Goal: Task Accomplishment & Management: Manage account settings

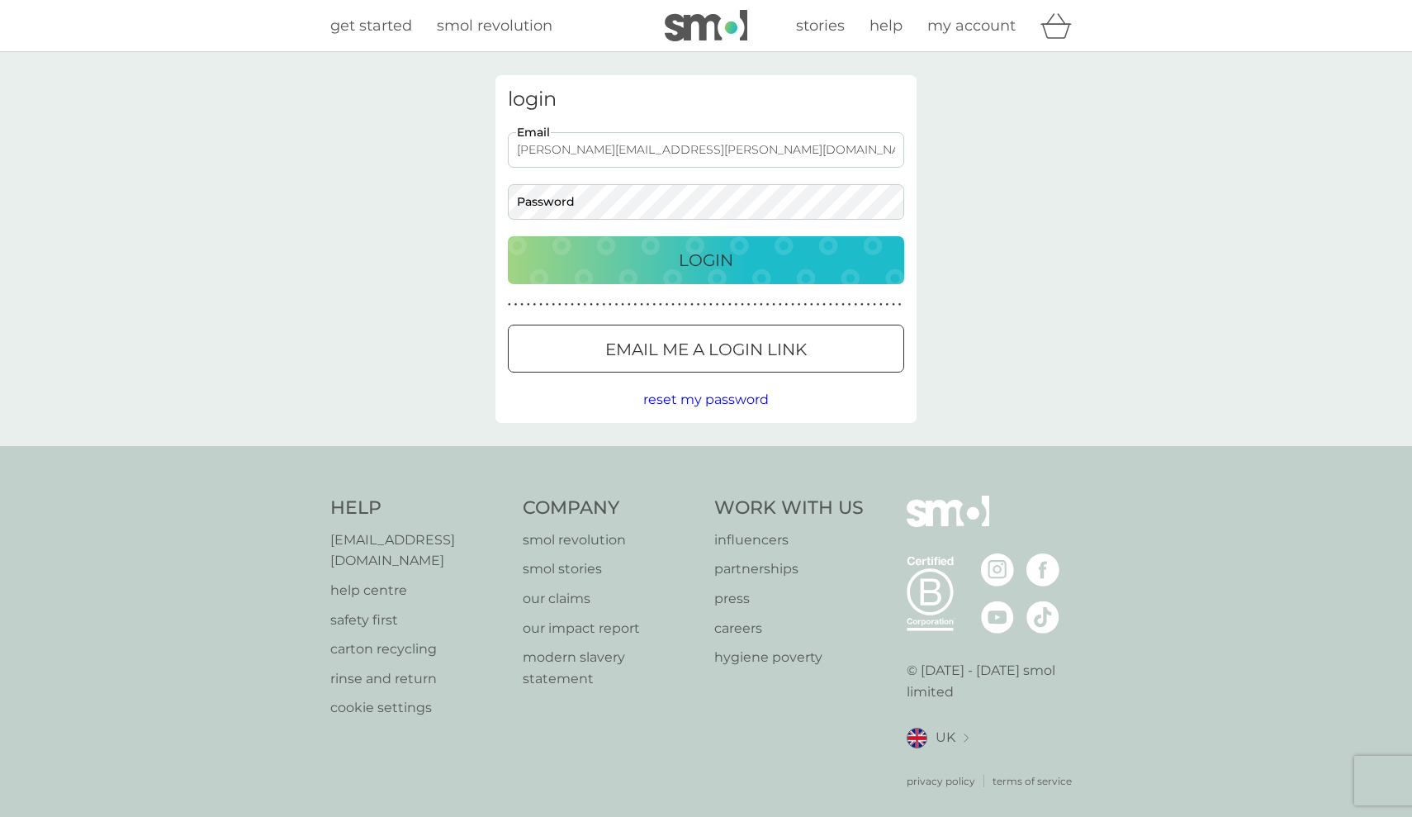
type input "[PERSON_NAME][EMAIL_ADDRESS][PERSON_NAME][DOMAIN_NAME]"
click at [721, 255] on p "Login" at bounding box center [706, 260] width 54 height 26
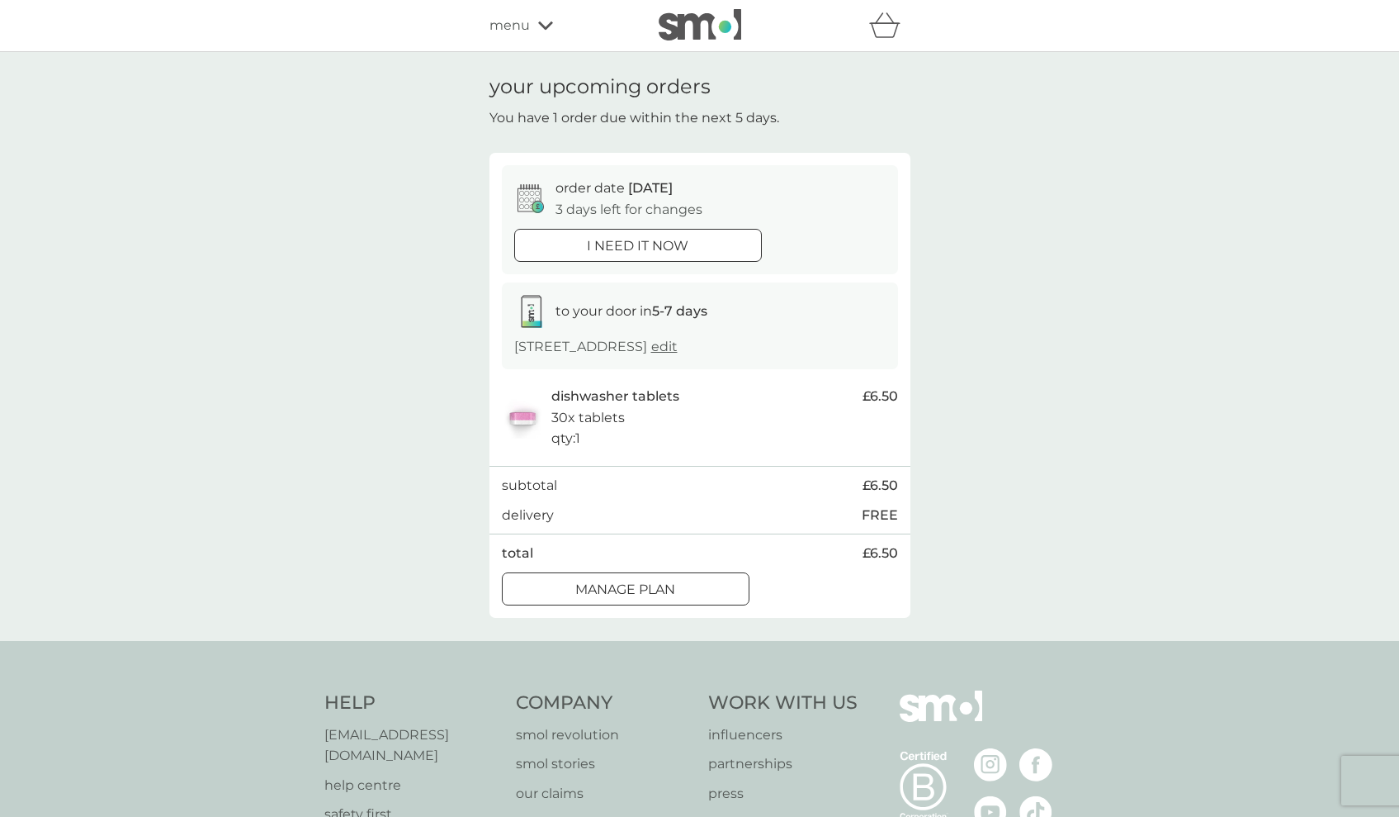
click at [655, 598] on div at bounding box center [625, 588] width 59 height 17
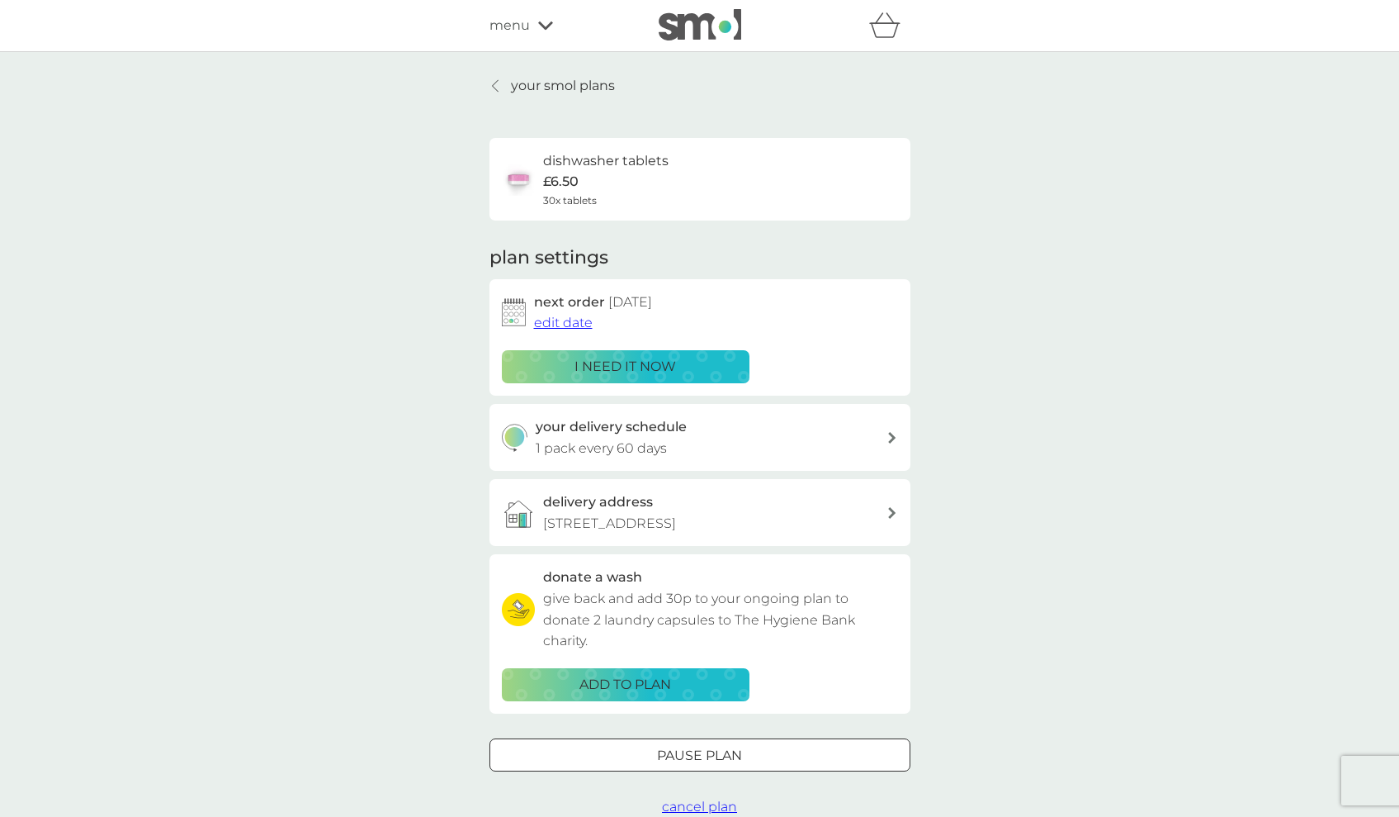
click at [575, 319] on span "edit date" at bounding box center [563, 323] width 59 height 16
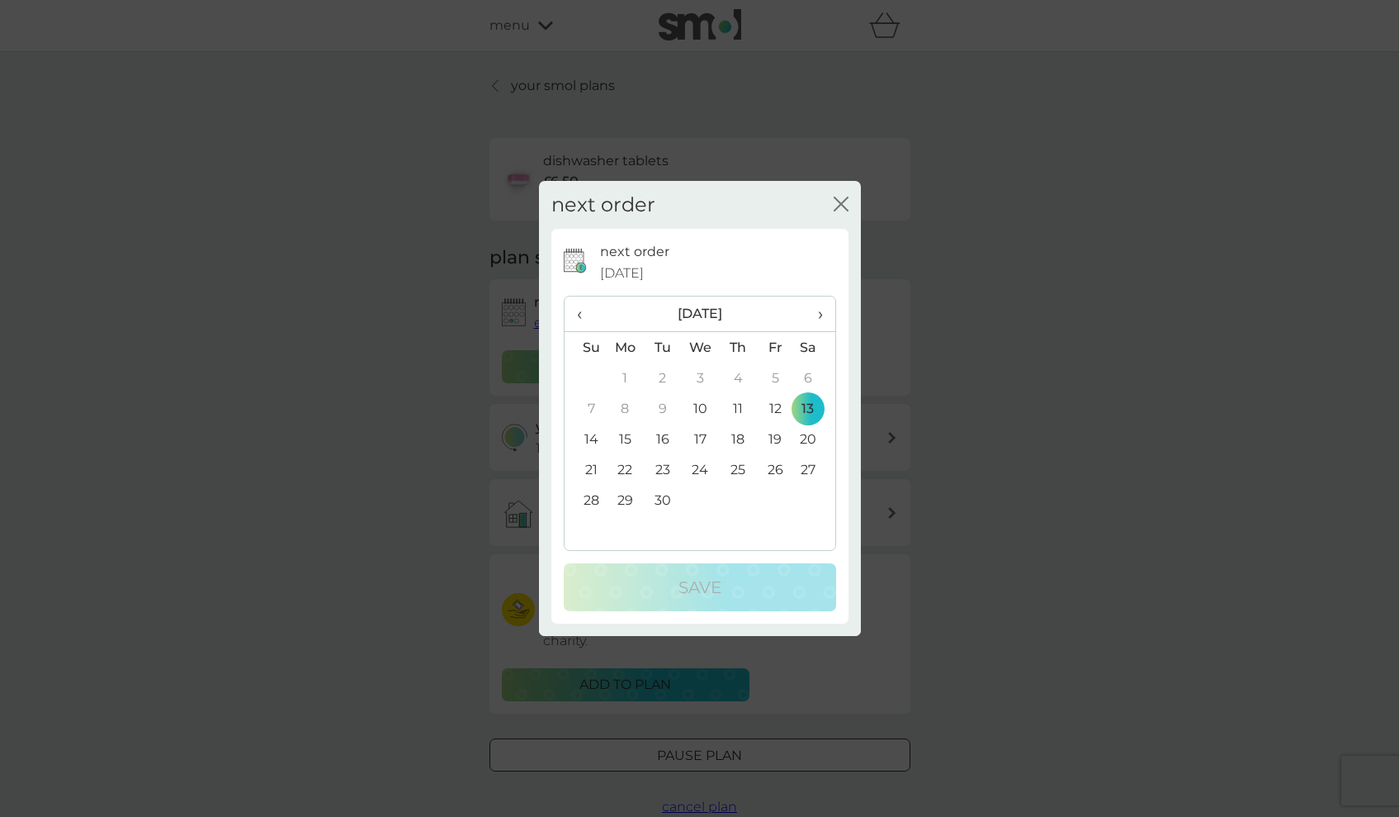
click at [818, 311] on span "›" at bounding box center [814, 313] width 17 height 35
click at [775, 438] on td "17" at bounding box center [774, 439] width 37 height 31
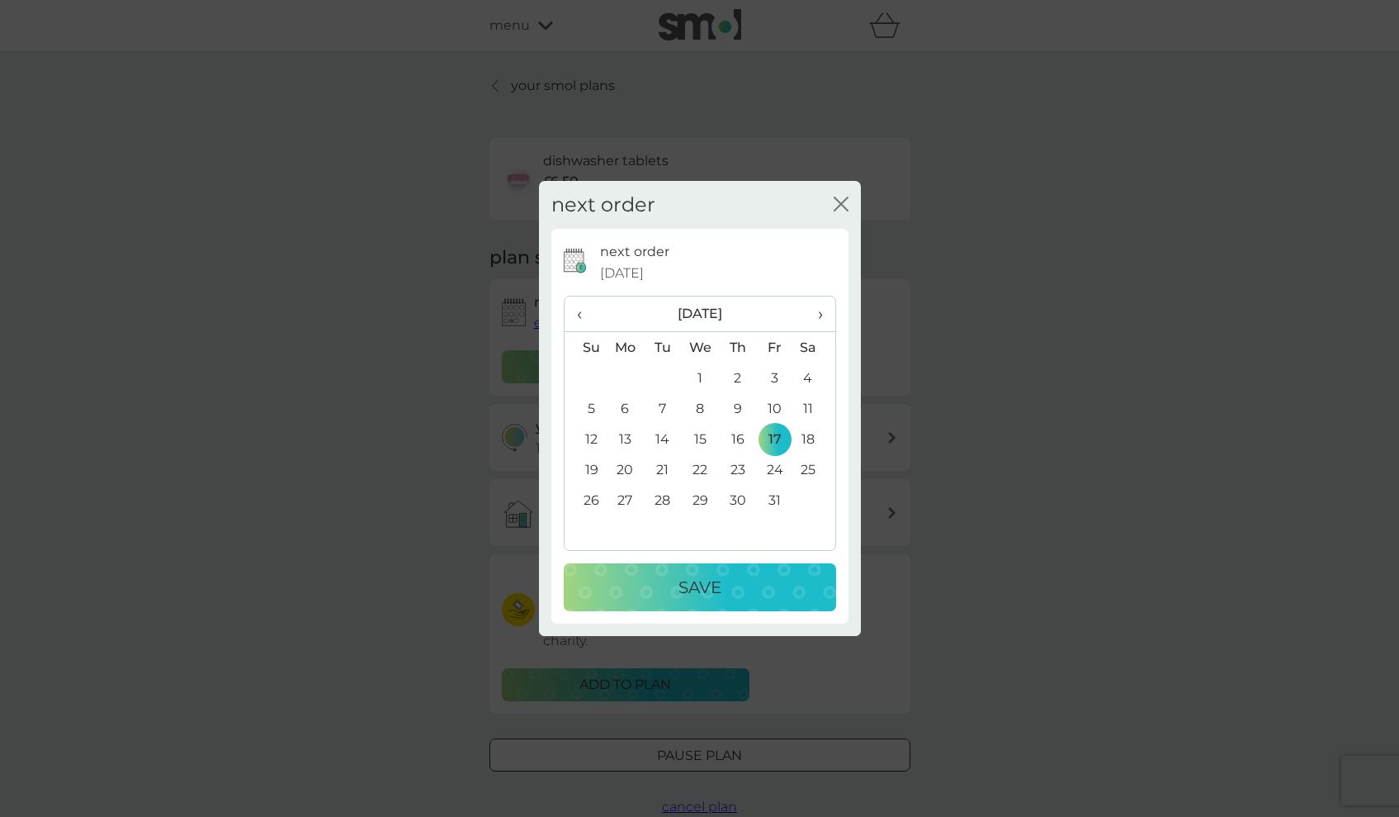
click at [715, 582] on p "Save" at bounding box center [700, 587] width 43 height 26
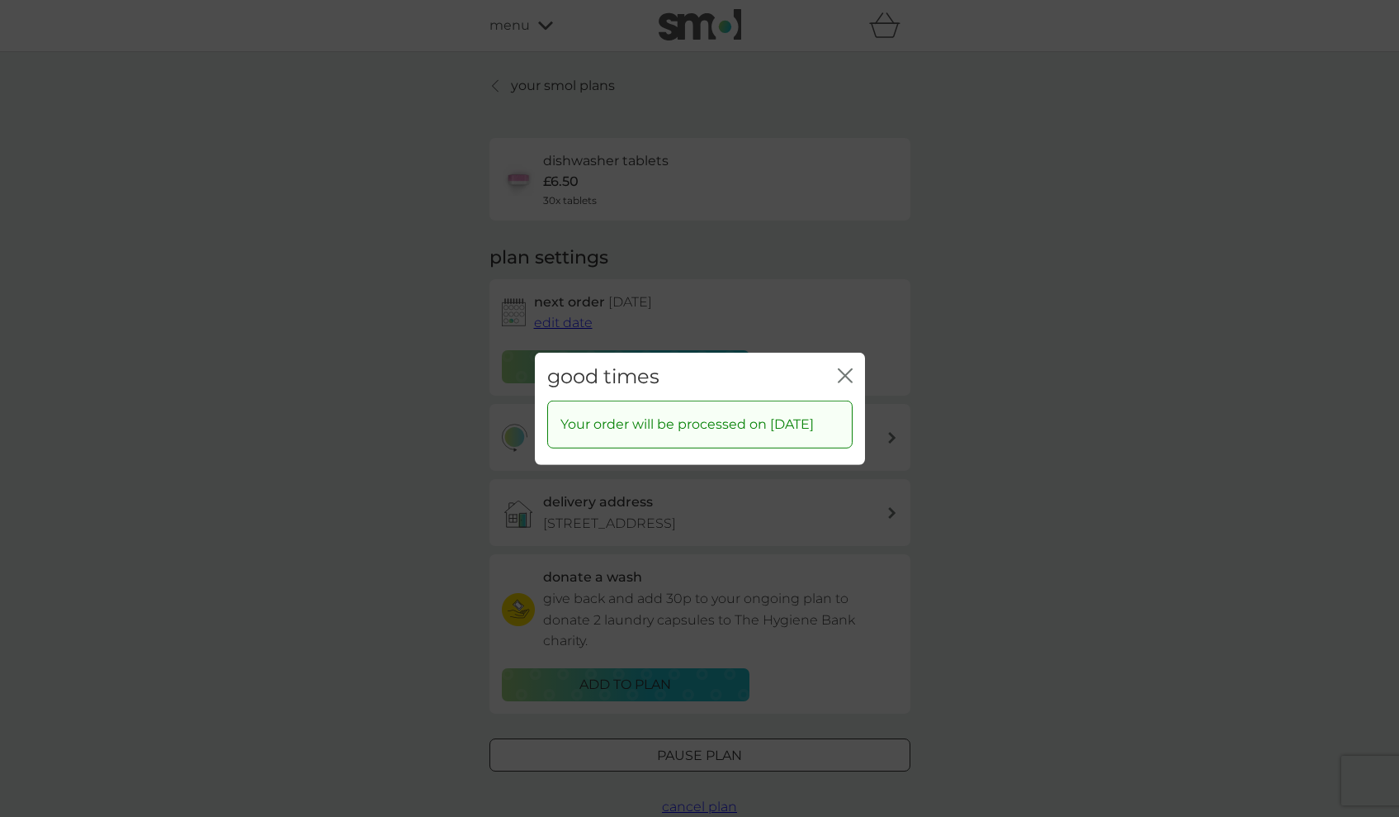
click at [846, 367] on icon "close" at bounding box center [845, 374] width 15 height 15
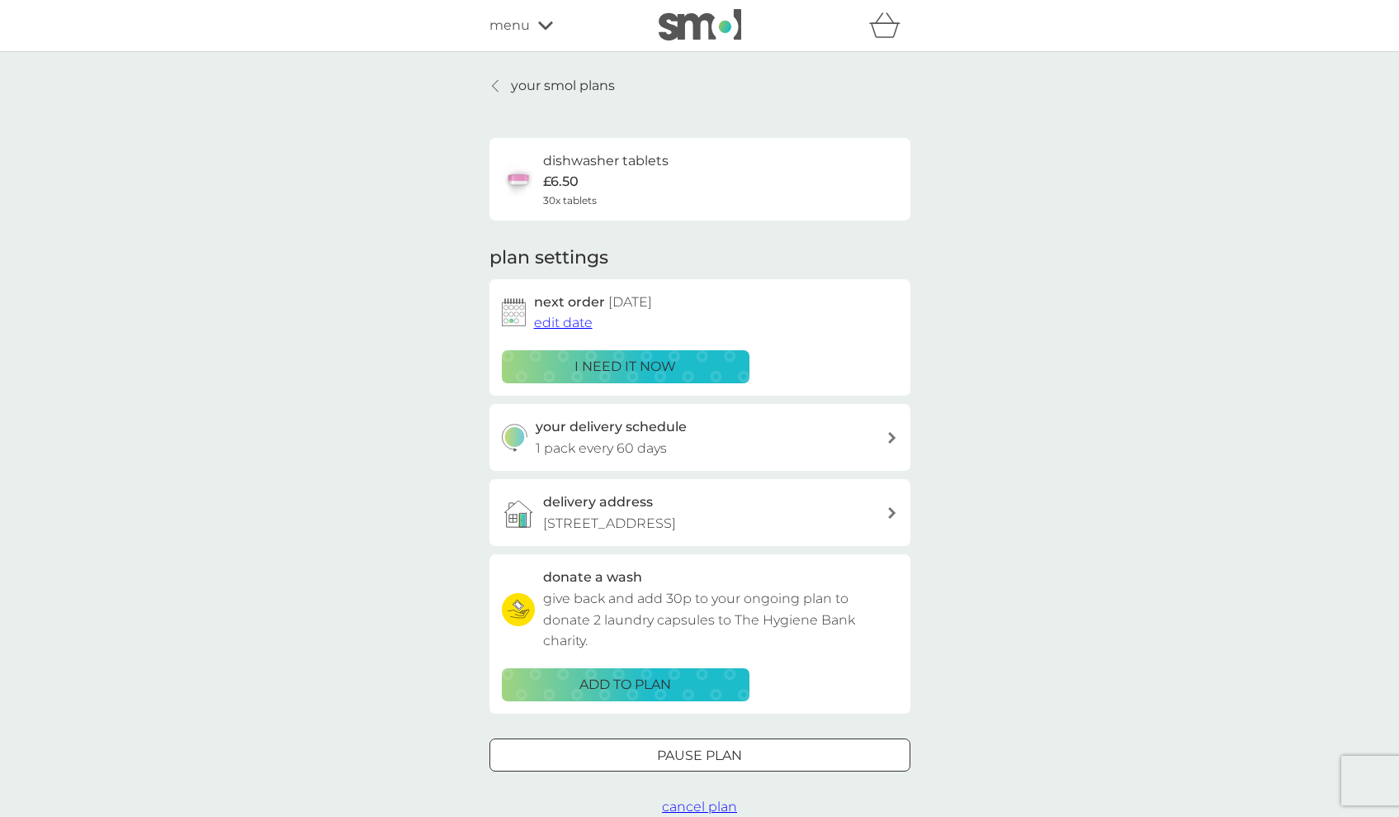
click at [563, 89] on p "your smol plans" at bounding box center [563, 85] width 104 height 21
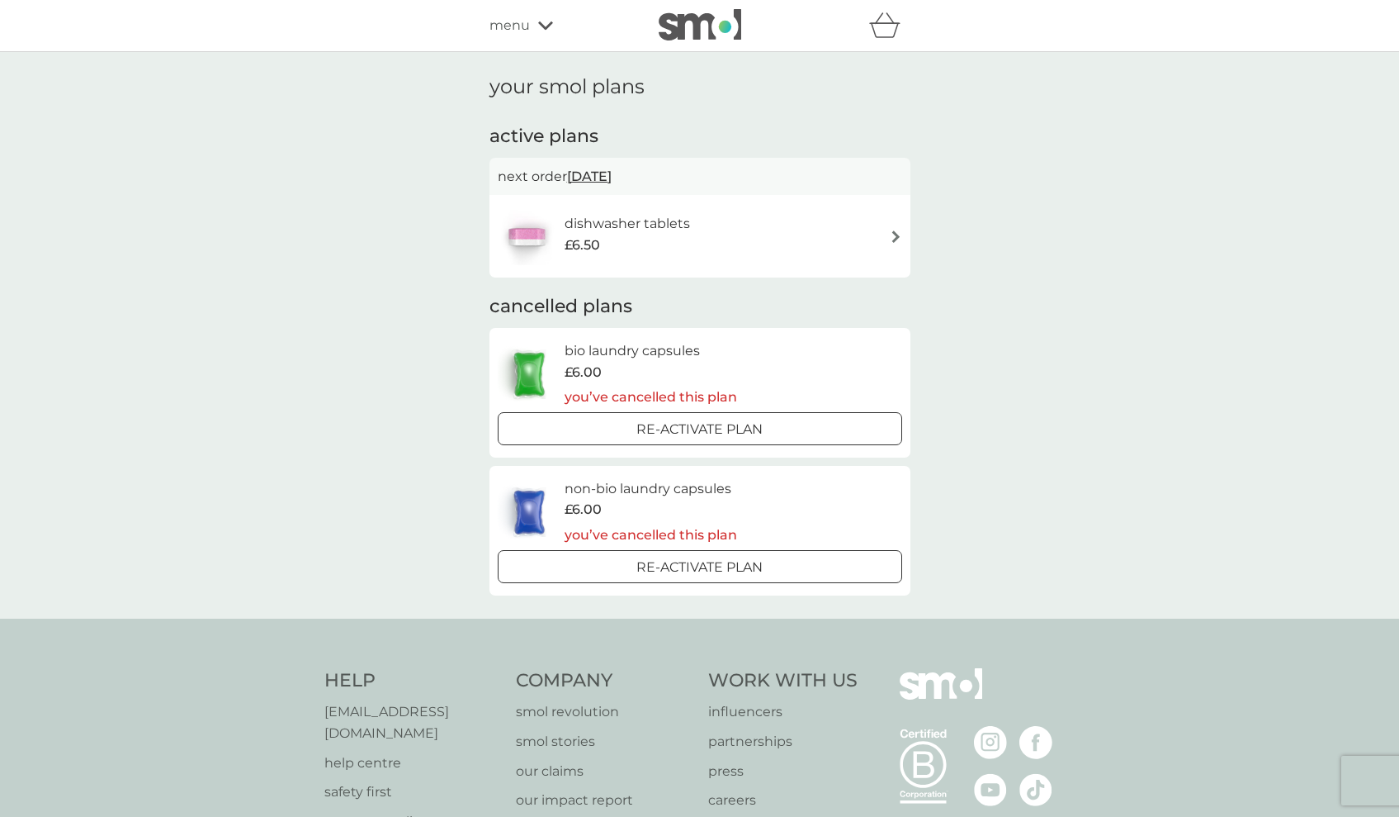
click at [547, 23] on icon at bounding box center [545, 26] width 15 height 10
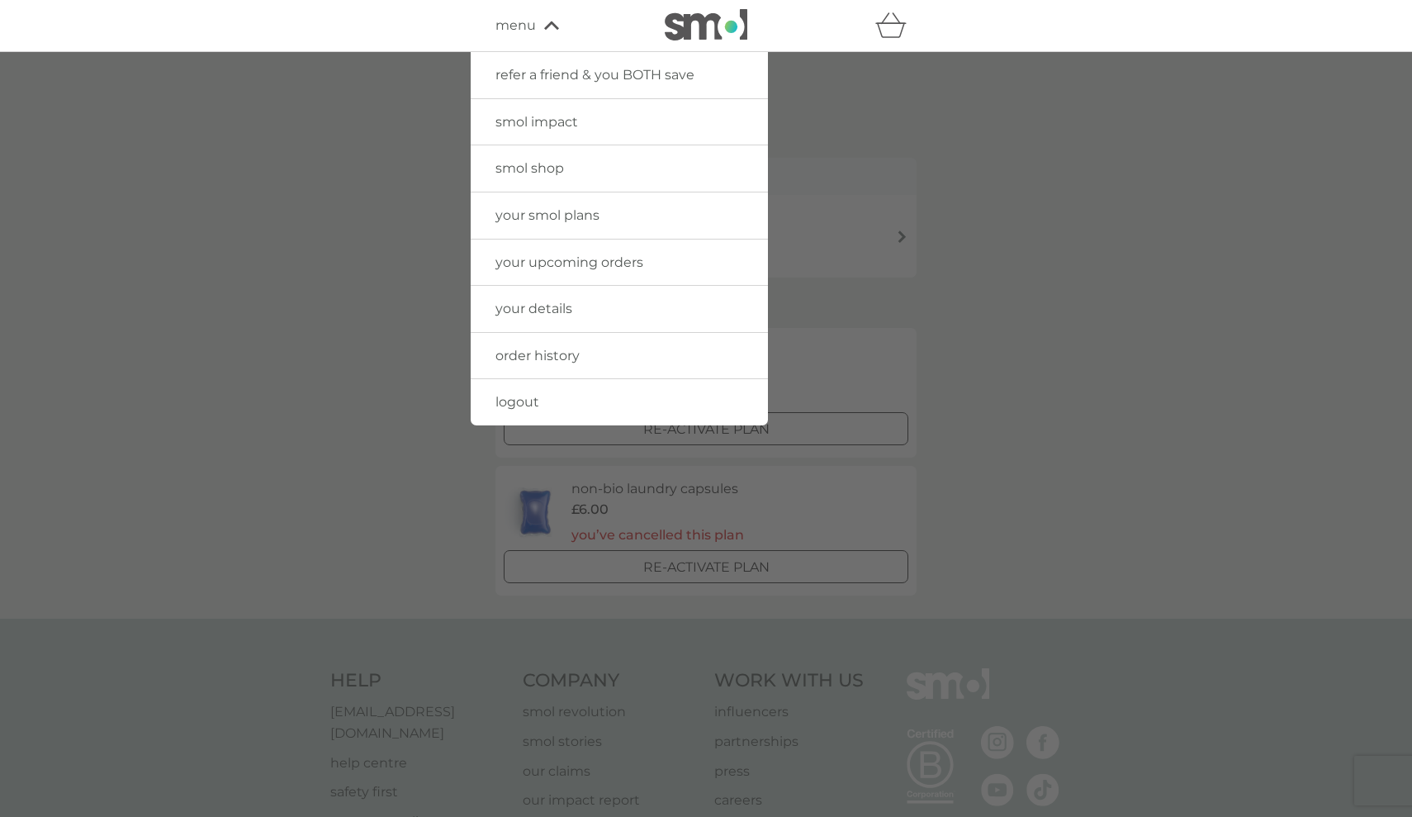
click at [518, 403] on span "logout" at bounding box center [517, 402] width 44 height 16
